Goal: Find specific page/section: Find specific page/section

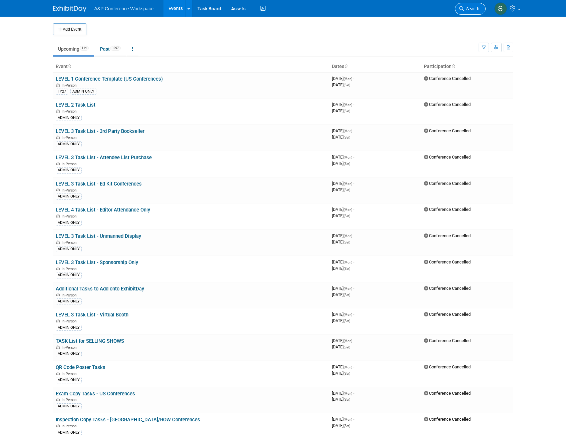
click at [471, 6] on span "Search" at bounding box center [471, 8] width 15 height 5
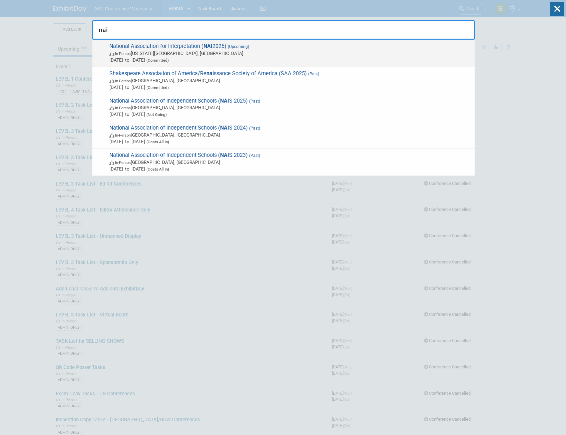
type input "nai"
click at [208, 50] on span "In-Person [US_STATE][GEOGRAPHIC_DATA], [GEOGRAPHIC_DATA]" at bounding box center [290, 53] width 362 height 7
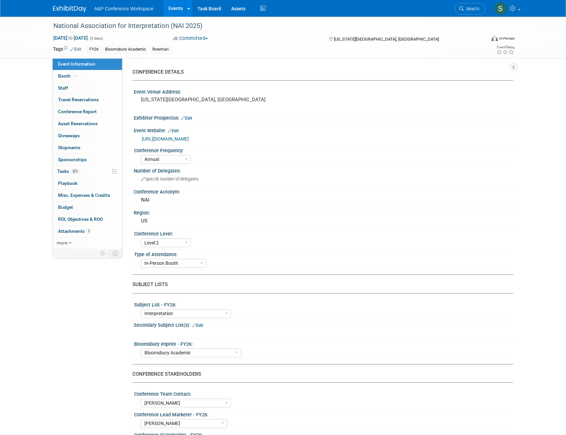
select select "Annual"
select select "Level 2"
select select "In-Person Booth"
select select "Interpretation"
select select "Bloomsbury Academic"
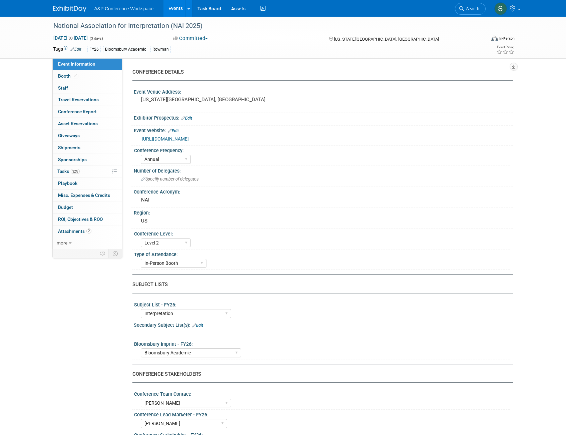
select select "[PERSON_NAME]"
select select "Taylor Thompson"
select select "Brand/Subject Presence​"
click at [76, 172] on span "32%" at bounding box center [75, 171] width 9 height 5
